Goal: Information Seeking & Learning: Learn about a topic

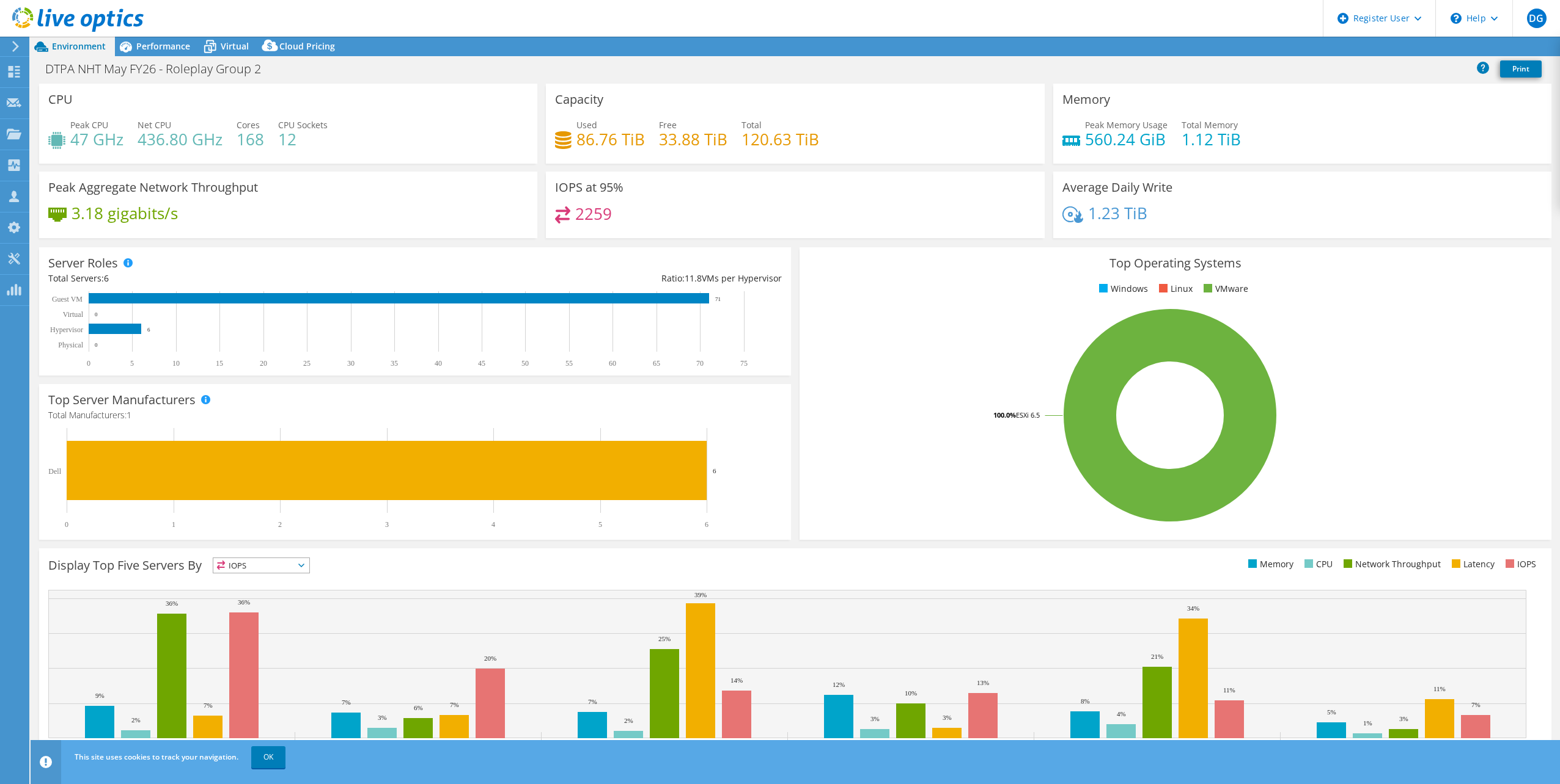
select select "EULondon"
select select "USD"
click at [148, 38] on div "Performance" at bounding box center [157, 46] width 84 height 19
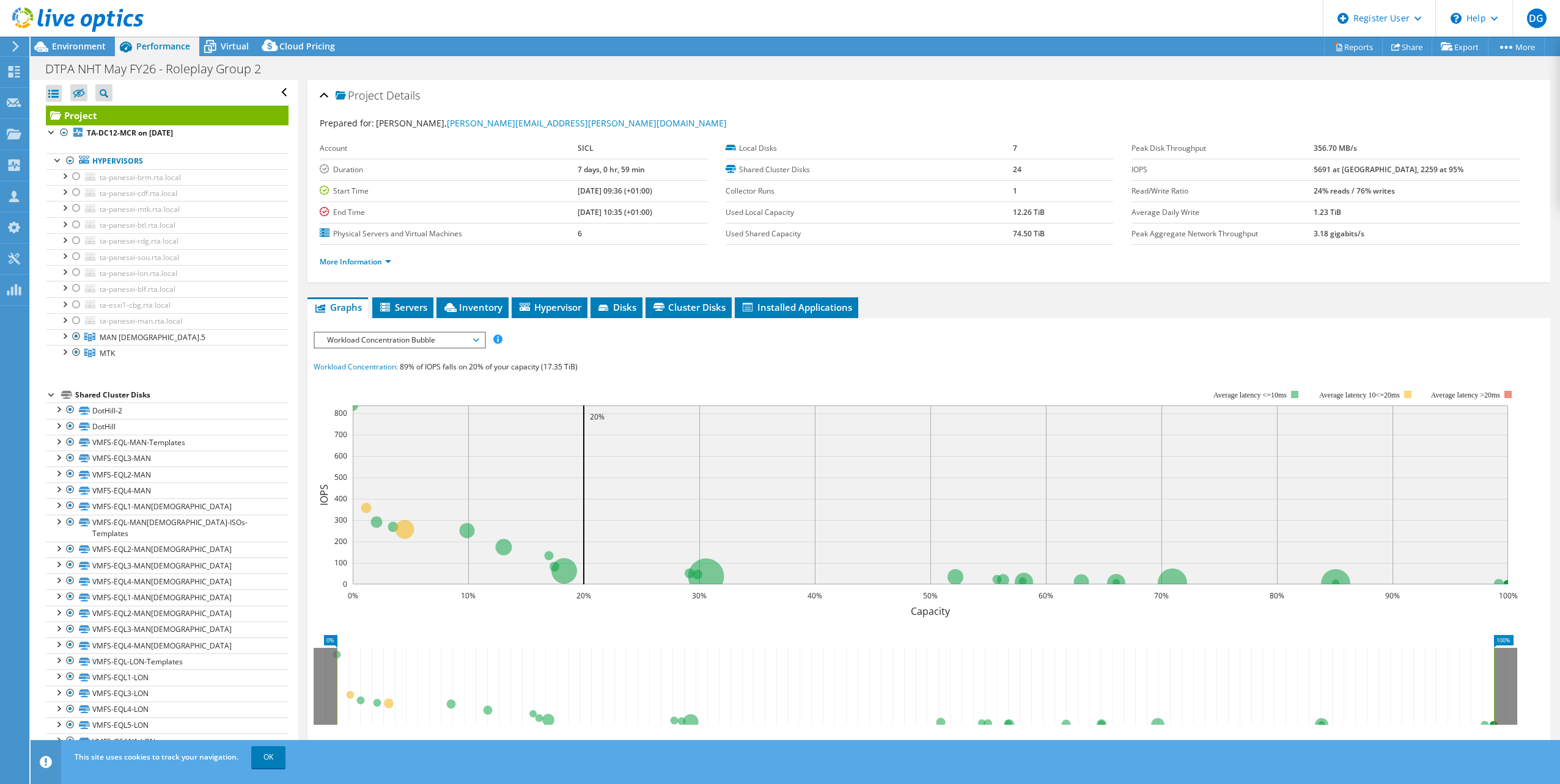
click at [419, 345] on span "Workload Concentration Bubble" at bounding box center [399, 340] width 157 height 15
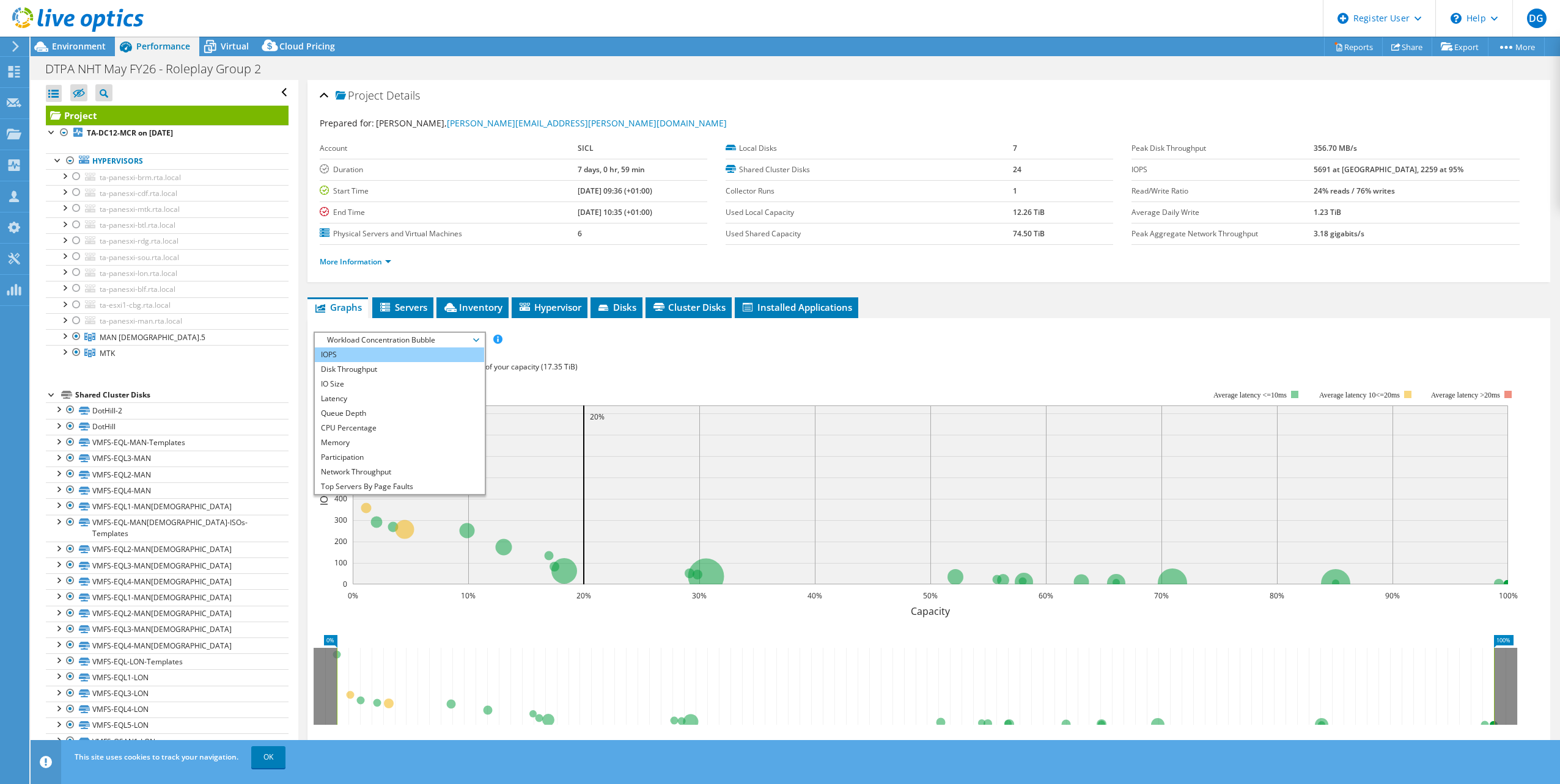
click at [373, 350] on li "IOPS" at bounding box center [400, 354] width 170 height 15
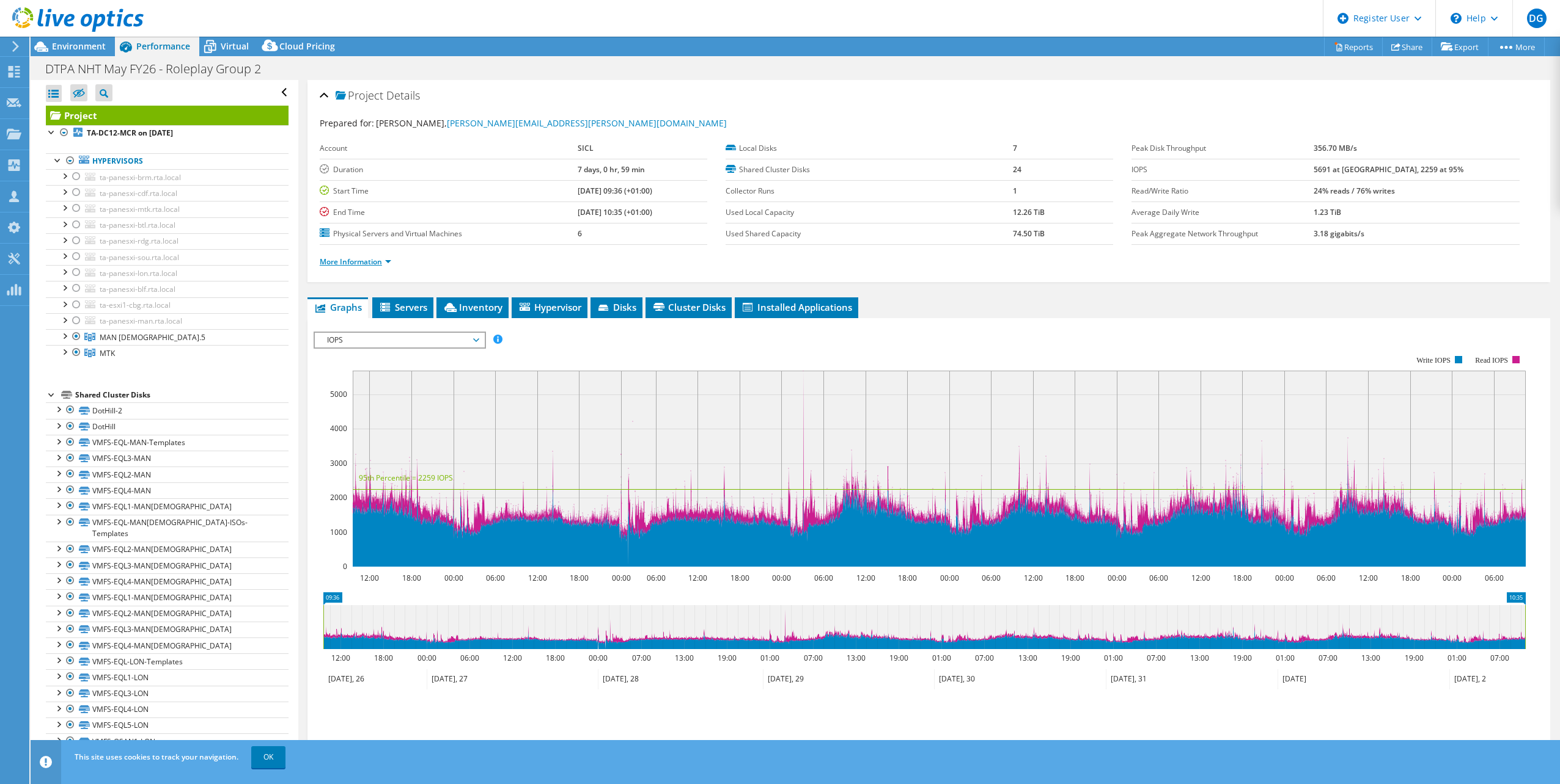
click at [345, 256] on li "More Information" at bounding box center [359, 262] width 79 height 13
click at [350, 259] on link "More Information" at bounding box center [355, 262] width 71 height 10
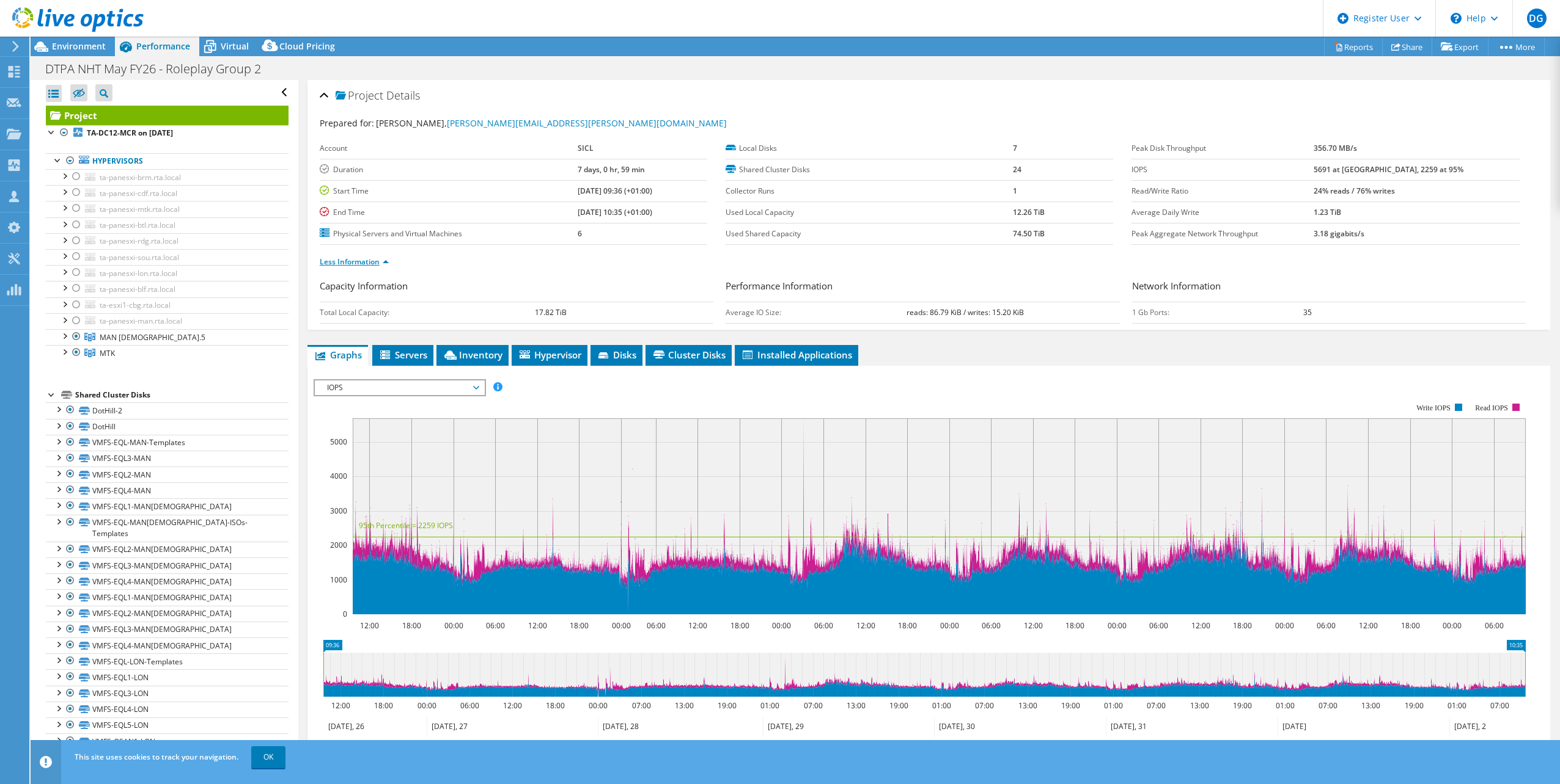
click at [358, 266] on link "Less Information" at bounding box center [354, 262] width 69 height 10
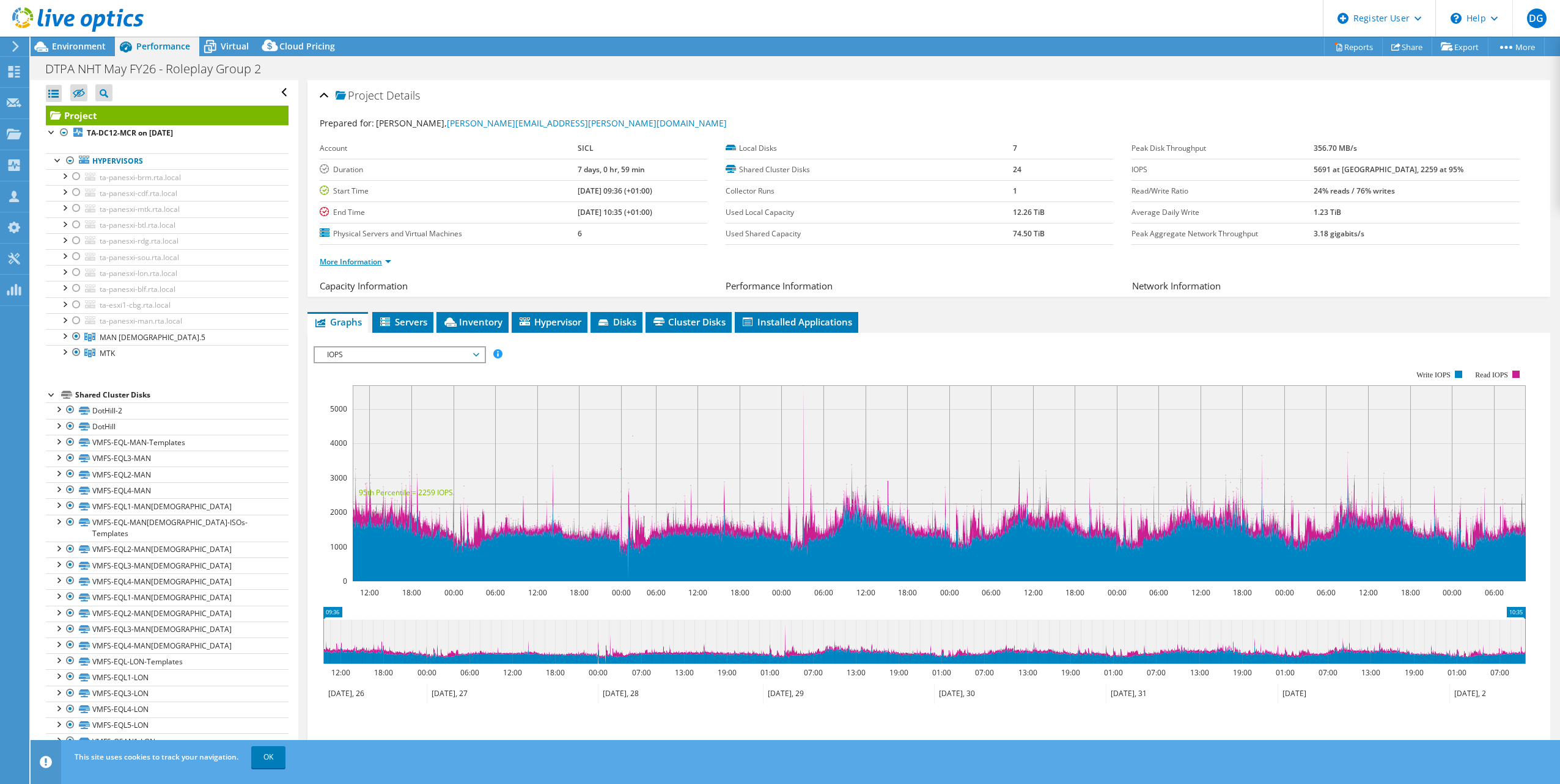
click at [358, 266] on link "More Information" at bounding box center [355, 262] width 71 height 10
